Goal: Connect with others

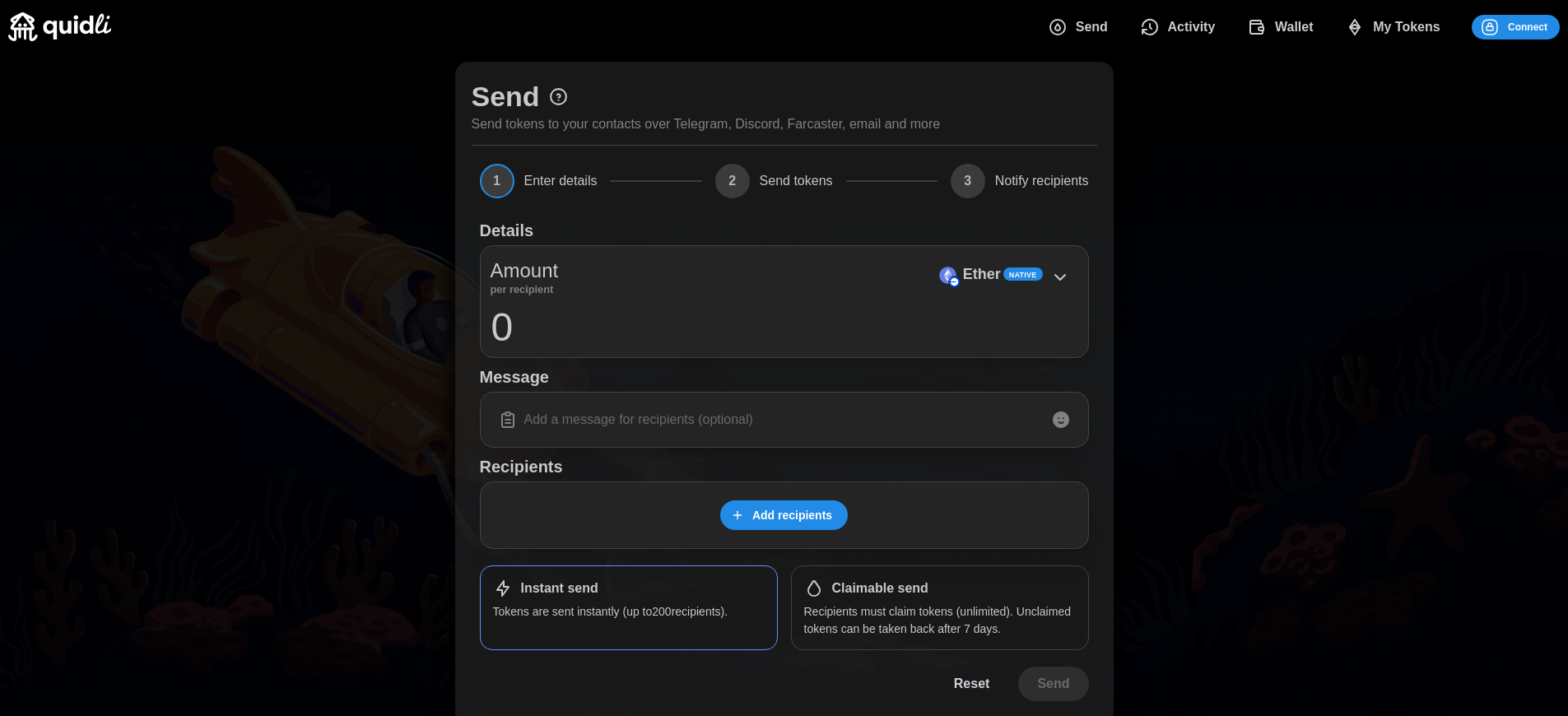
click at [939, 620] on p "Recipients must claim tokens (unlimited). Unclaimed tokens can be taken back af…" at bounding box center [940, 620] width 272 height 34
click at [1528, 27] on span "Connect" at bounding box center [1527, 28] width 39 height 23
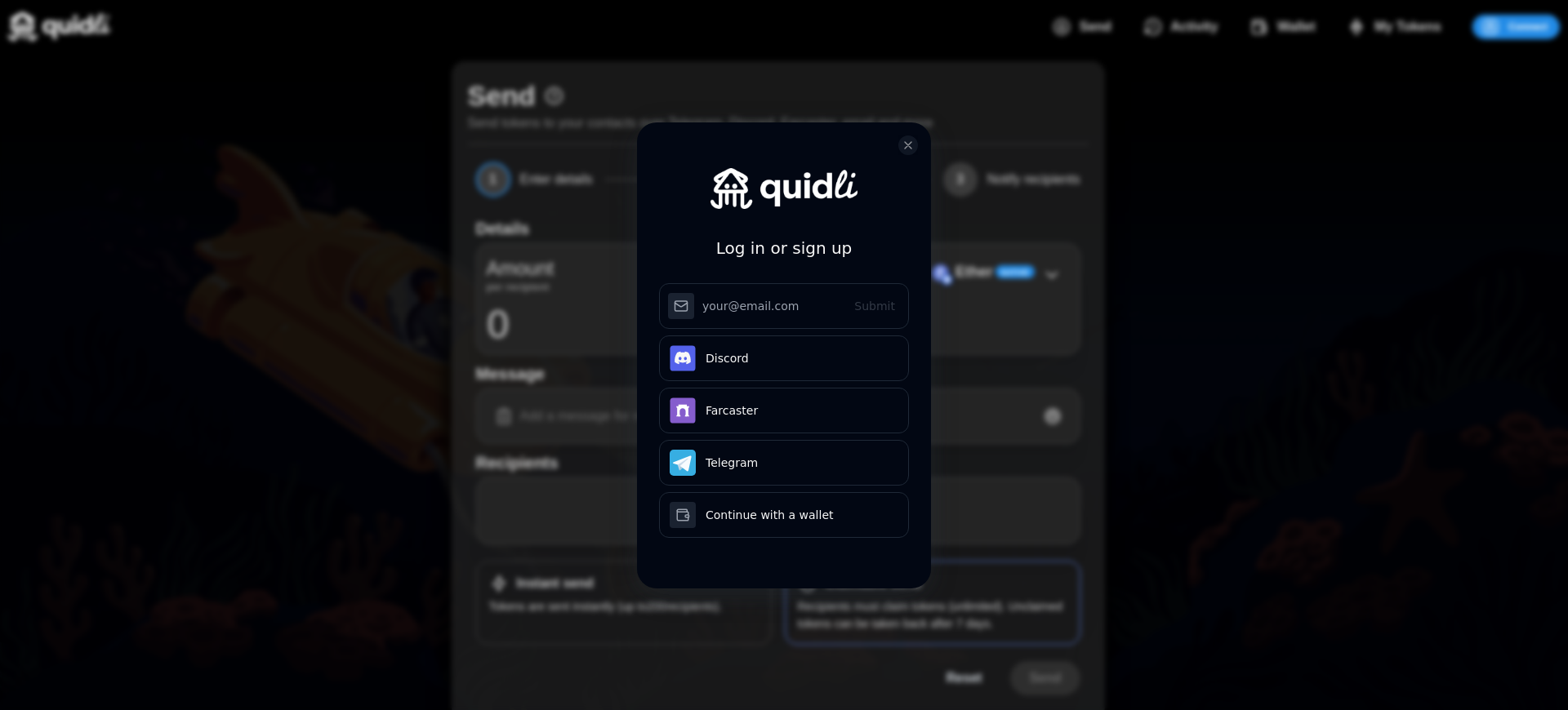
click at [1527, 26] on div "Log in or sign up Submit Continue with Email Discord Farcaster Telegram Continu…" at bounding box center [784, 355] width 1568 height 710
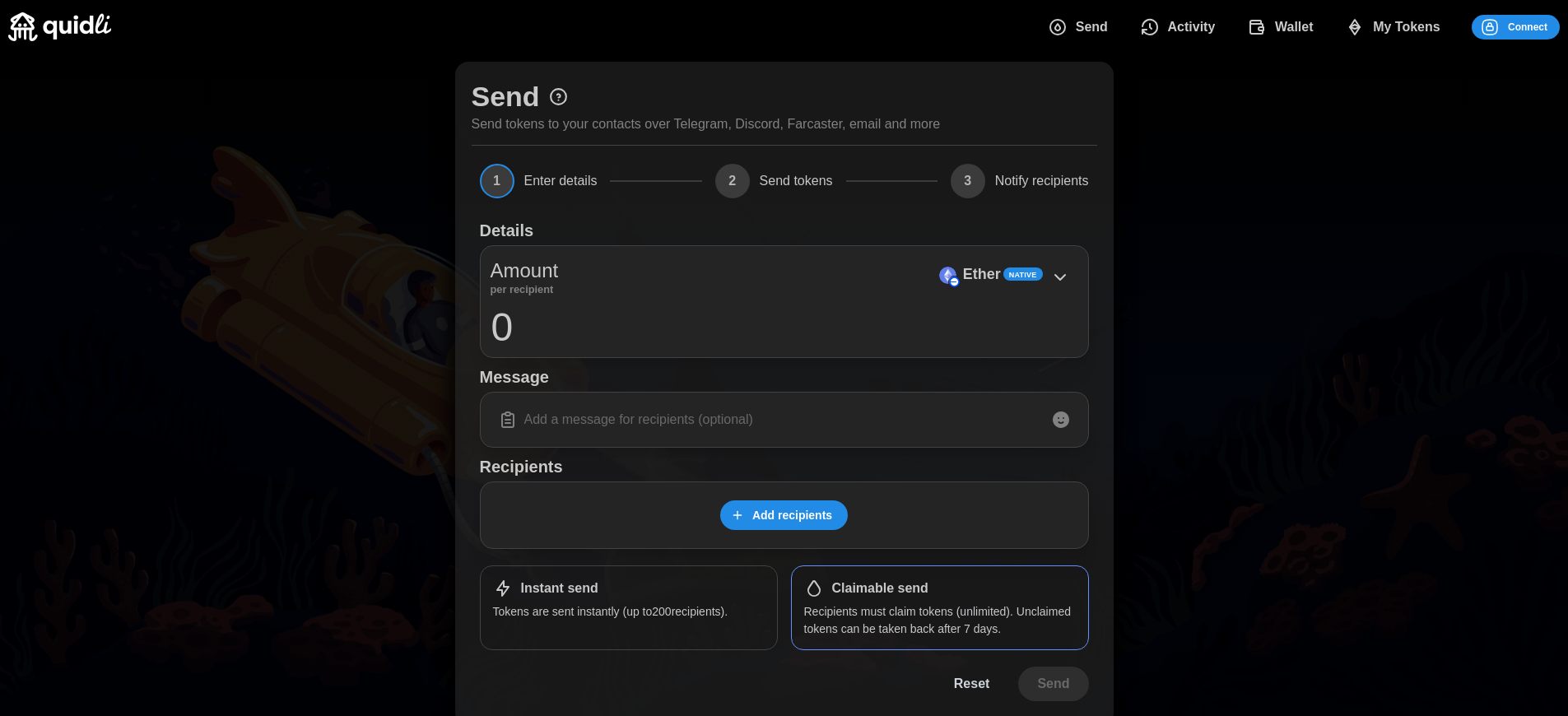
click at [1528, 27] on span "Connect" at bounding box center [1527, 28] width 39 height 23
click at [880, 588] on h1 "Claimable send" at bounding box center [881, 588] width 97 height 18
click at [1528, 27] on span "Connect" at bounding box center [1527, 28] width 39 height 23
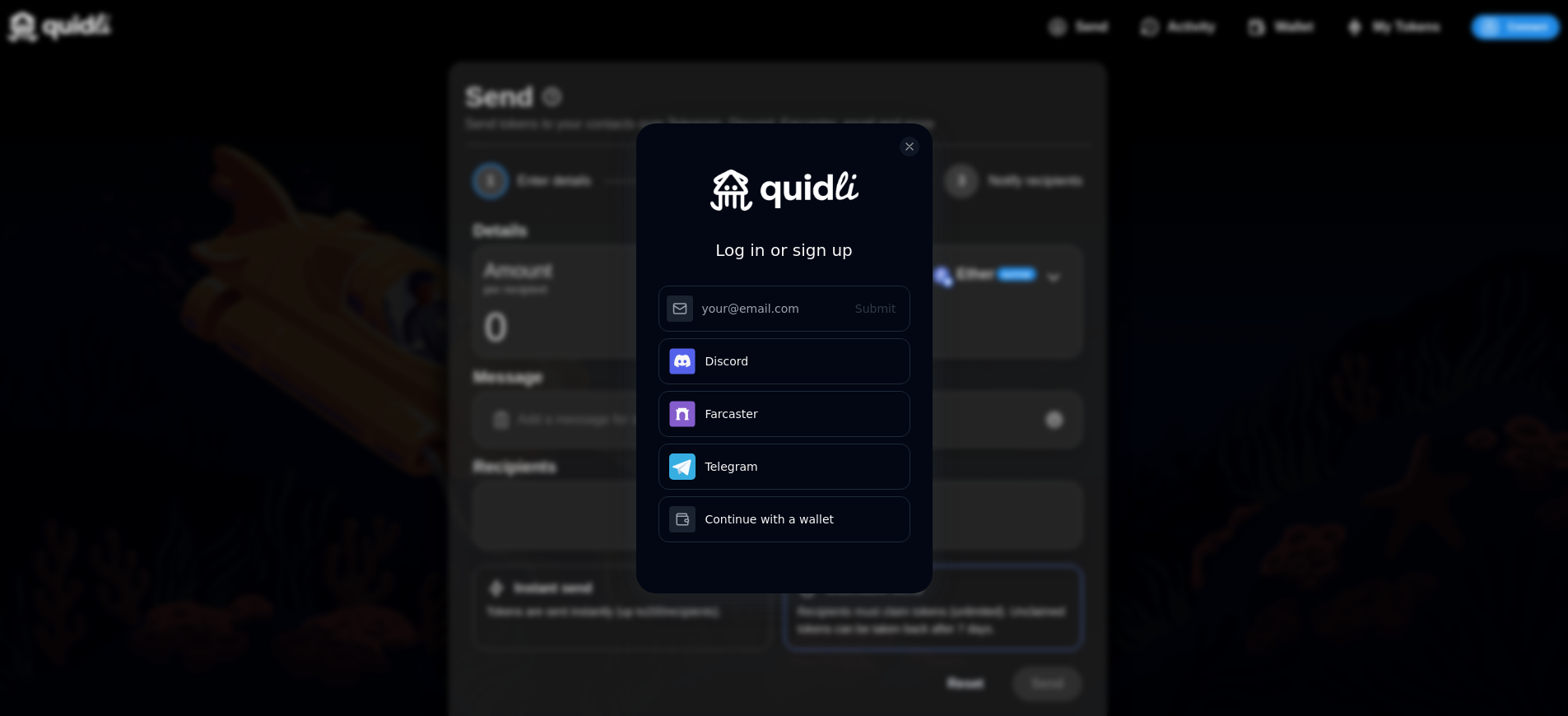
click at [1540, 27] on div "Log in or sign up Submit Continue with Email Discord Farcaster Telegram Continu…" at bounding box center [784, 358] width 1568 height 716
click at [1528, 27] on div "Log in or sign up Submit Continue with Email Discord Farcaster Telegram Continu…" at bounding box center [784, 358] width 1568 height 716
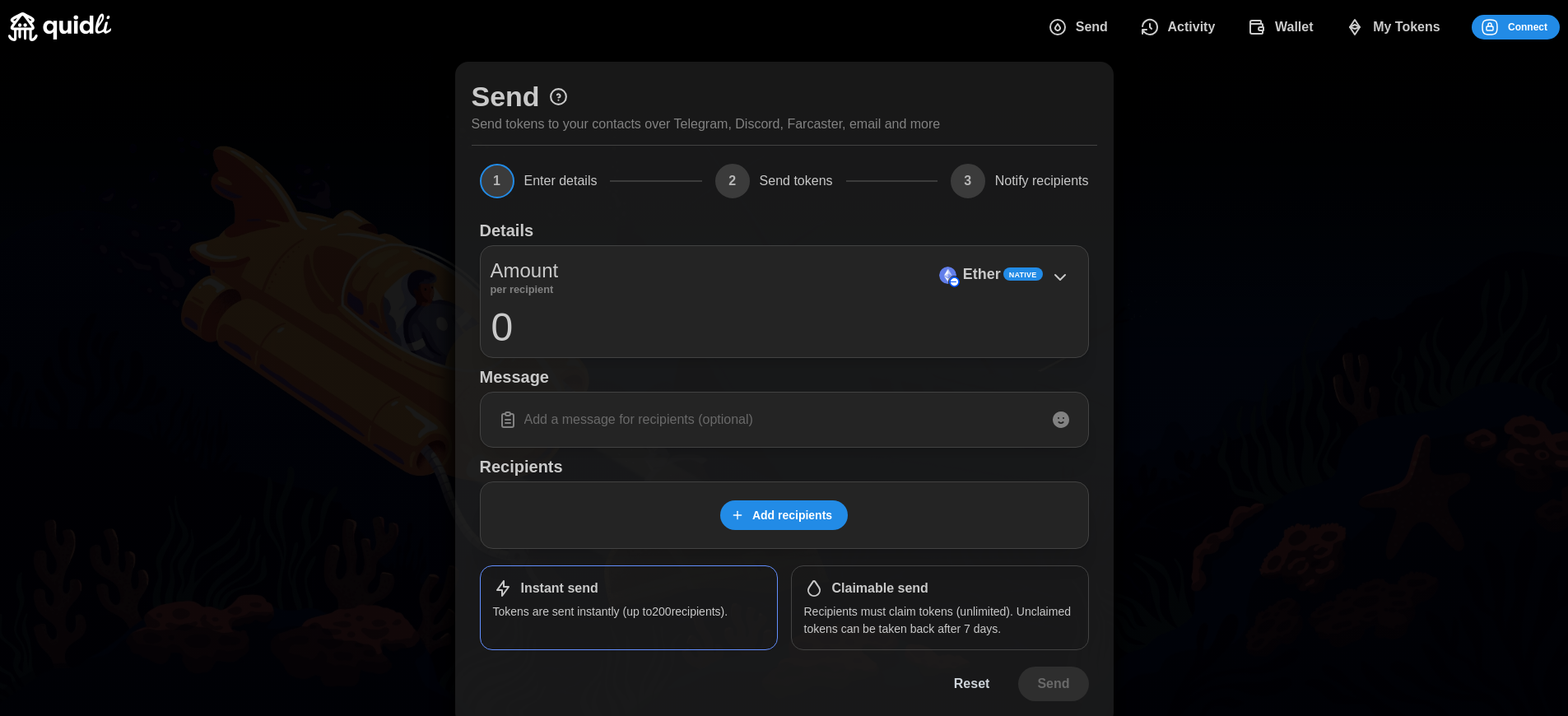
click at [1528, 27] on span "Connect" at bounding box center [1527, 28] width 39 height 23
click at [1540, 27] on div "Log in or sign up Submit Continue with Email Discord Farcaster Telegram Continu…" at bounding box center [784, 358] width 1568 height 716
click at [1528, 27] on div "Log in or sign up Submit Continue with Email Discord Farcaster Telegram Continu…" at bounding box center [784, 358] width 1568 height 716
click at [1528, 27] on span "Connect" at bounding box center [1527, 28] width 39 height 23
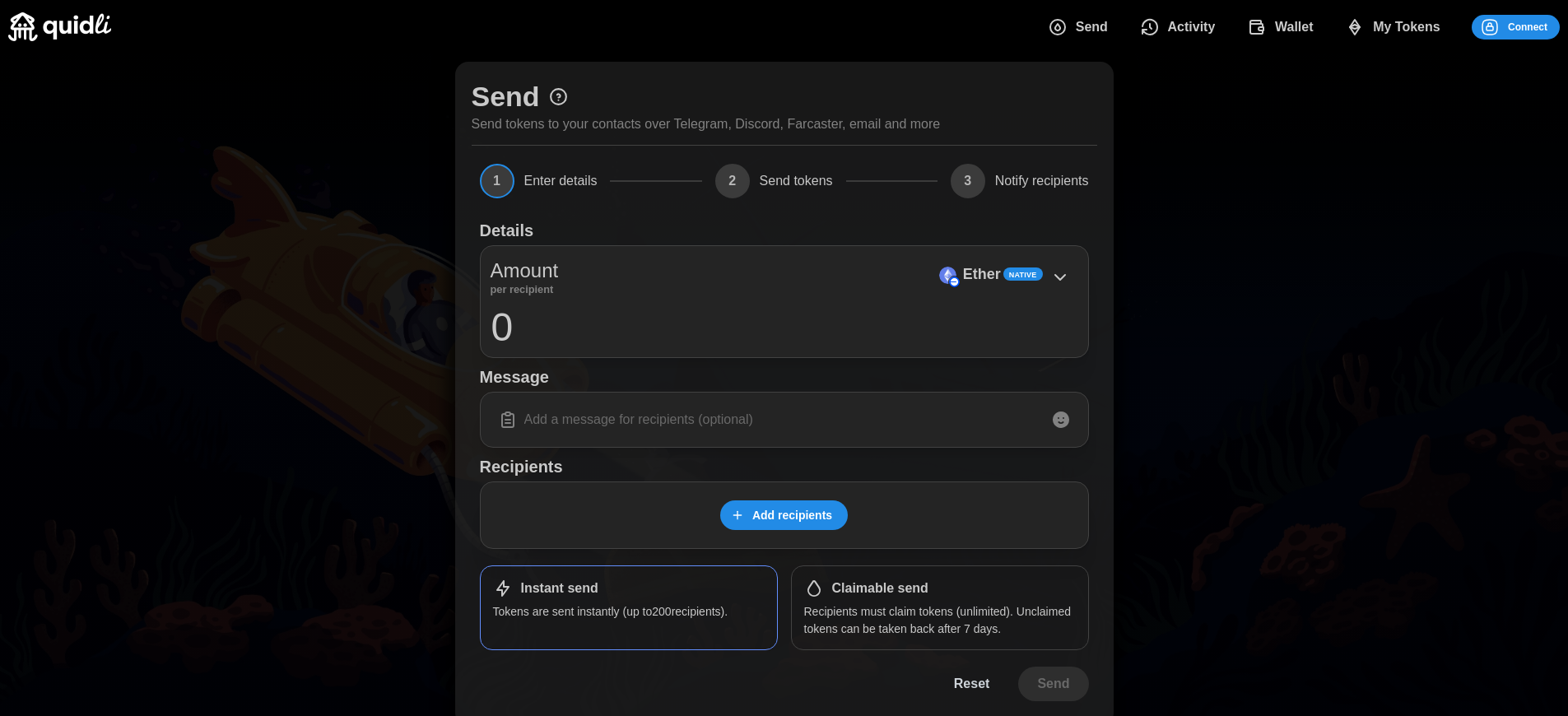
click at [1528, 27] on span "Connect" at bounding box center [1527, 28] width 39 height 23
